Goal: Find specific page/section: Find specific page/section

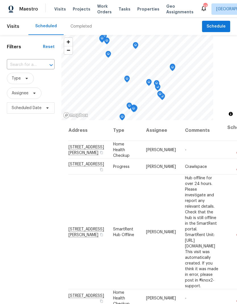
click at [32, 60] on input "text" at bounding box center [23, 64] width 32 height 9
type input "spring haven"
click at [76, 6] on span "Projects" at bounding box center [82, 9] width 18 height 6
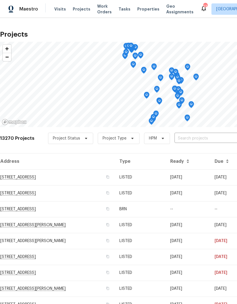
click at [144, 8] on span "Properties" at bounding box center [148, 9] width 22 height 6
